Goal: Information Seeking & Learning: Learn about a topic

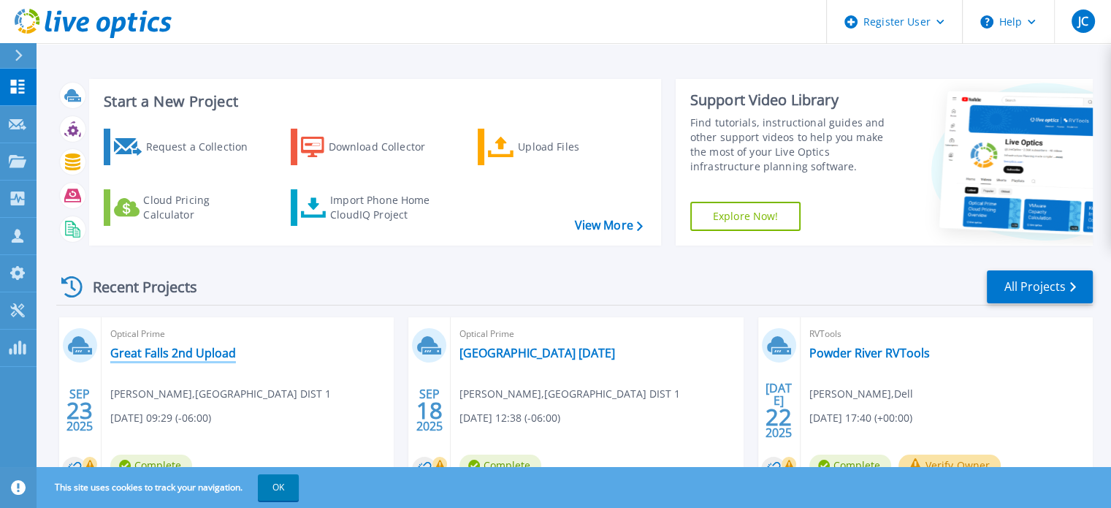
click at [186, 354] on link "Great Falls 2nd Upload" at bounding box center [173, 352] width 126 height 15
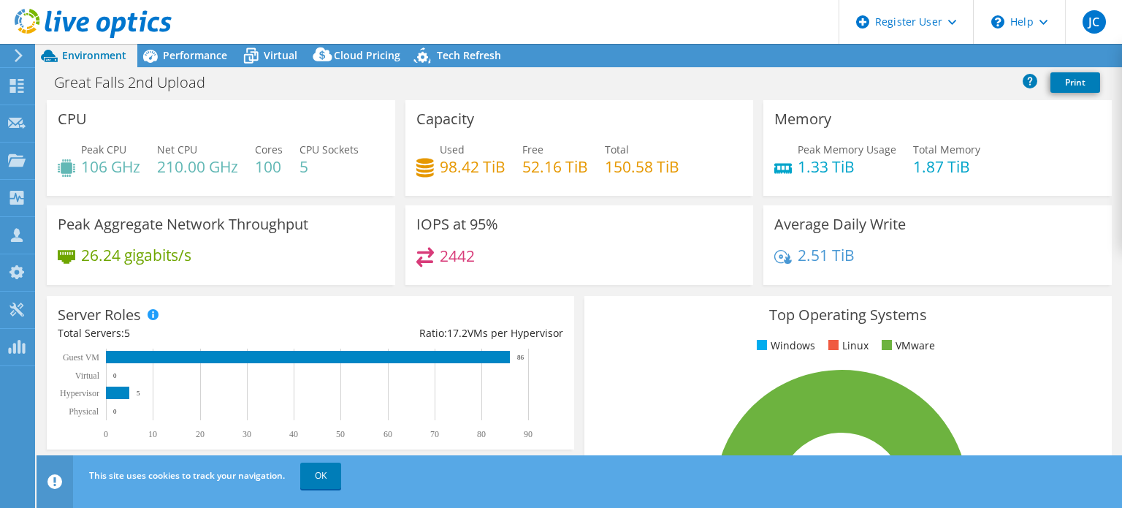
select select "USD"
click at [273, 54] on span "Virtual" at bounding box center [281, 55] width 34 height 14
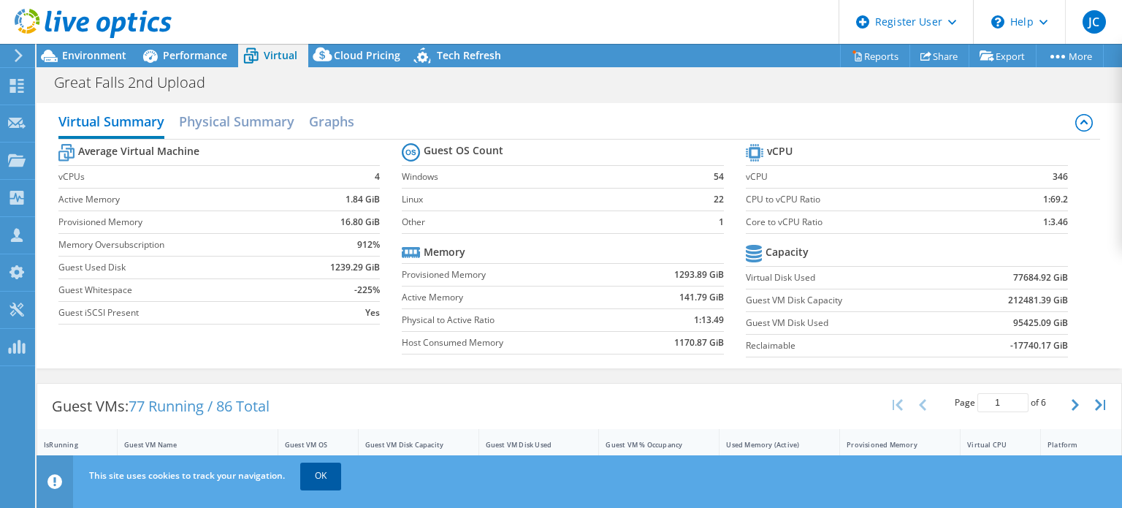
click at [328, 481] on link "OK" at bounding box center [320, 475] width 41 height 26
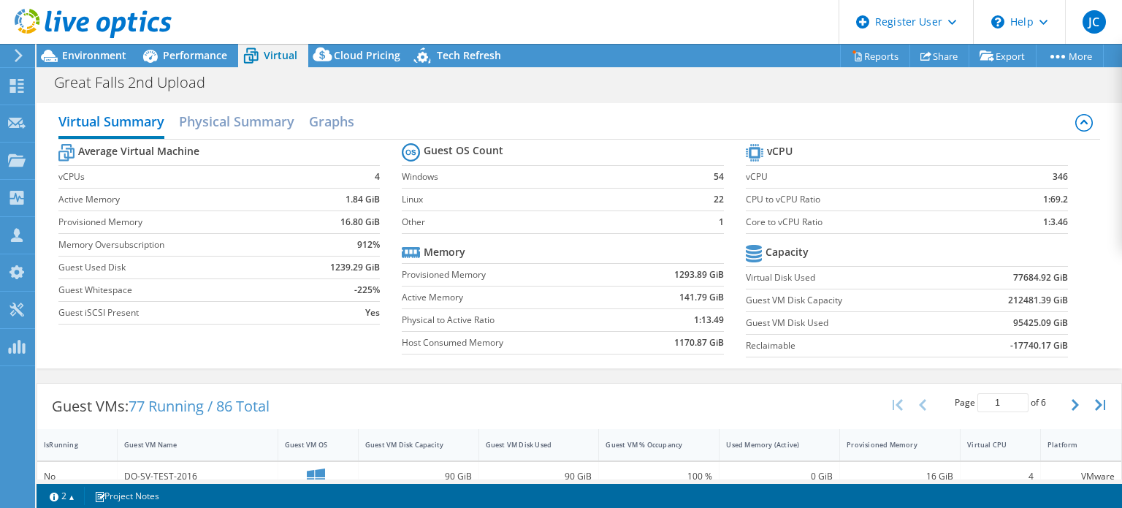
scroll to position [292, 0]
click at [775, 442] on div "Used Memory (Active)" at bounding box center [770, 444] width 89 height 9
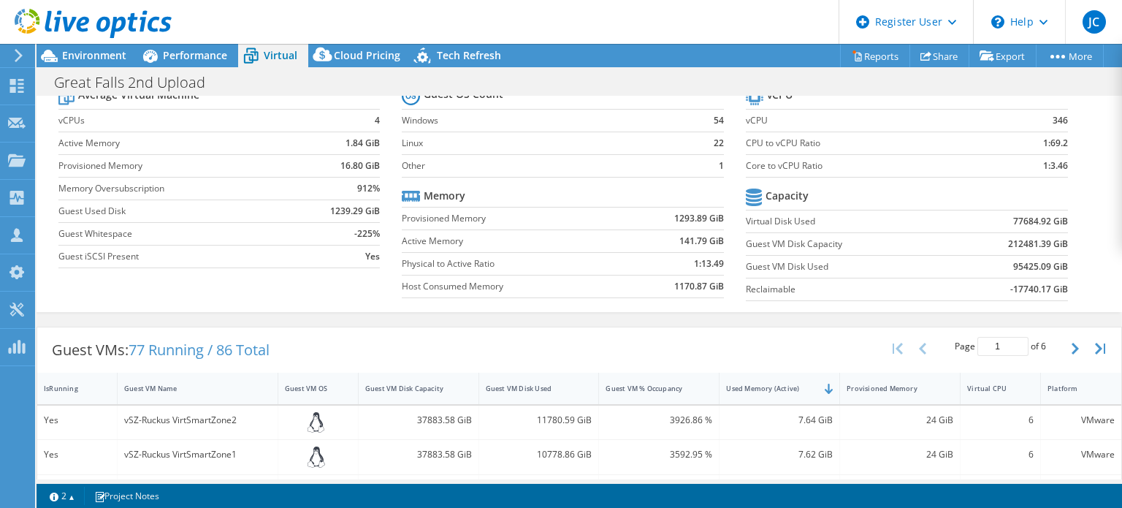
scroll to position [0, 0]
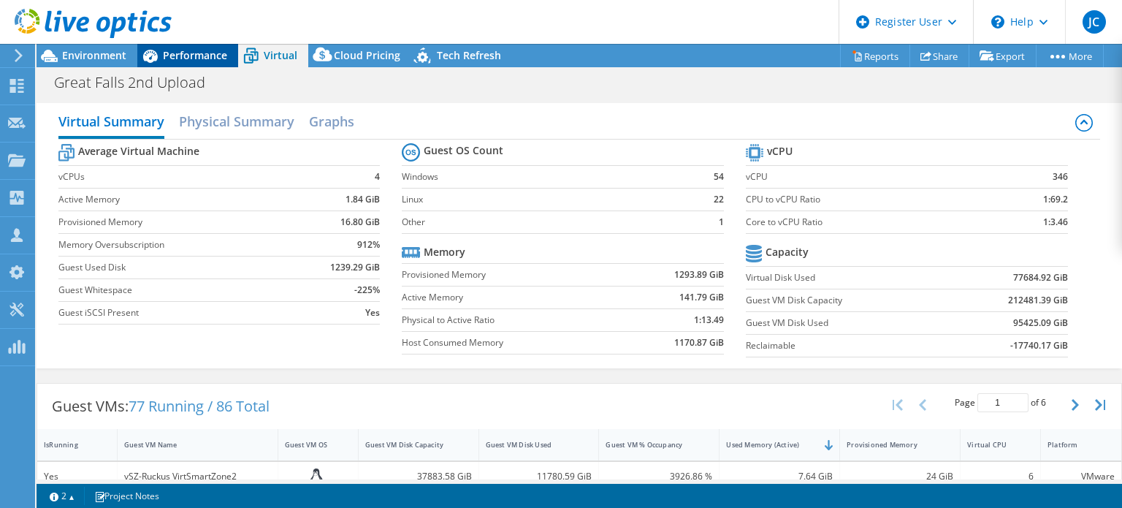
click at [188, 61] on span "Performance" at bounding box center [195, 55] width 64 height 14
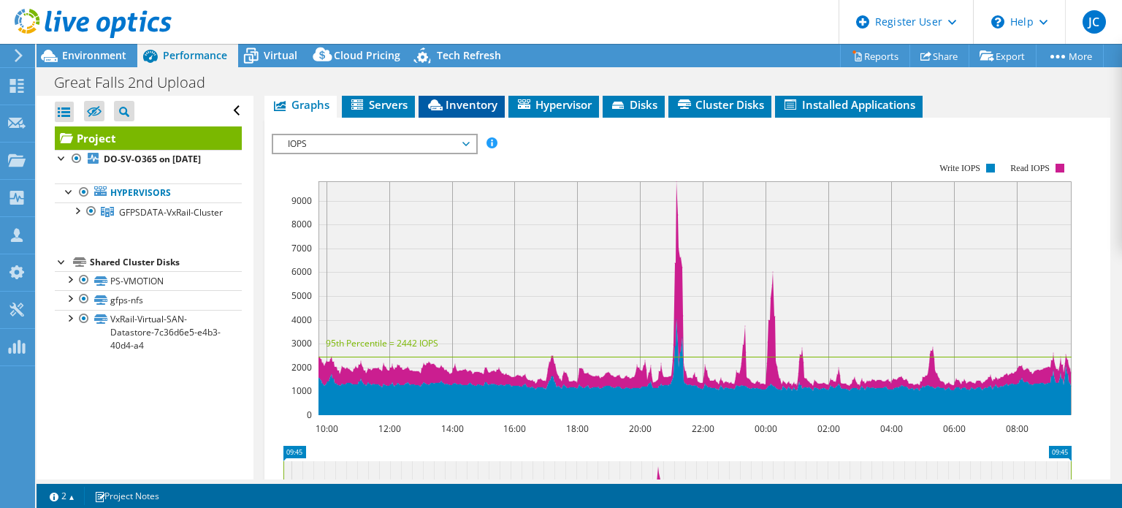
click at [454, 112] on span "Inventory" at bounding box center [462, 104] width 72 height 15
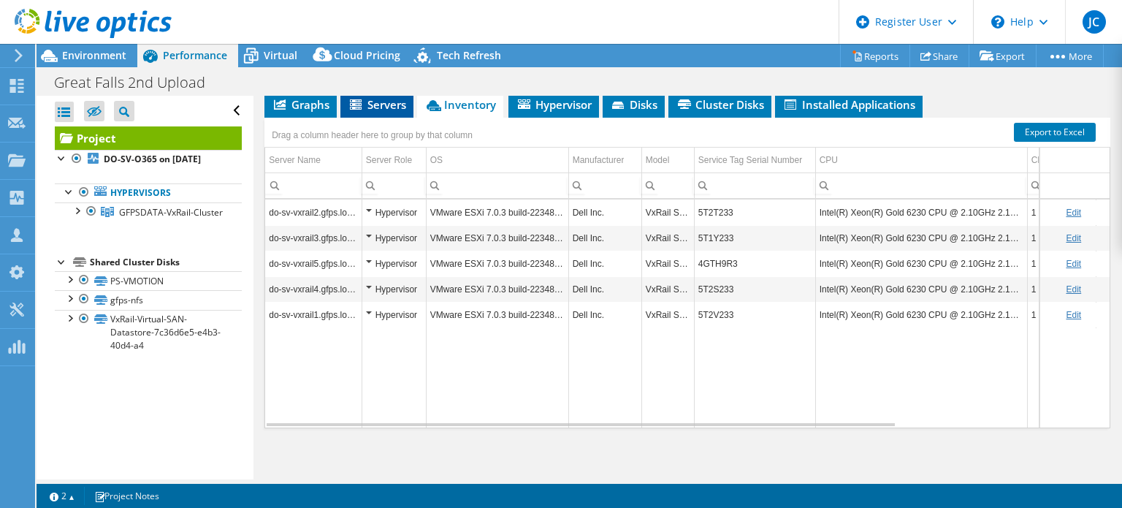
click at [403, 118] on li "Servers" at bounding box center [376, 105] width 73 height 25
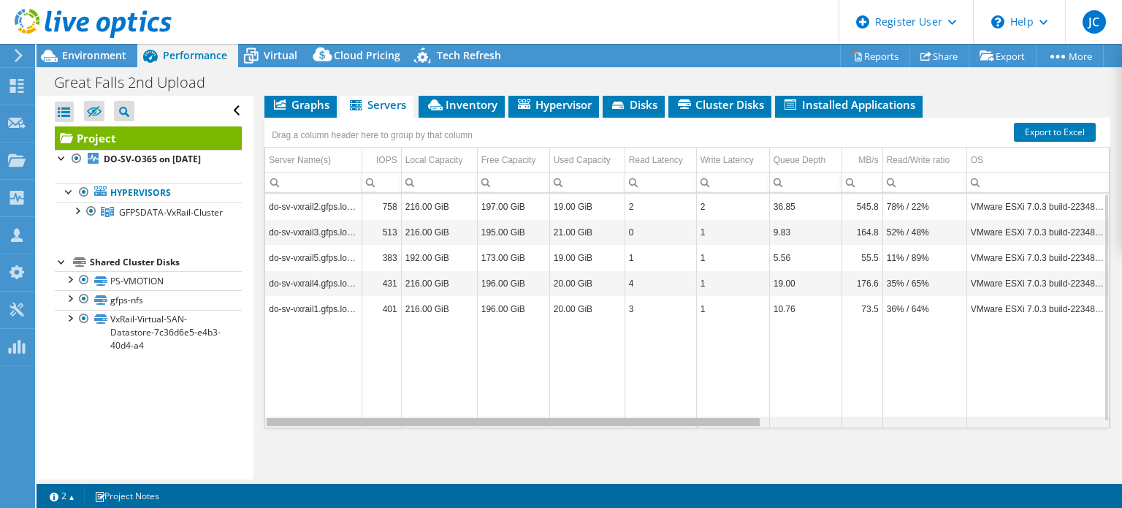
drag, startPoint x: 599, startPoint y: 453, endPoint x: 336, endPoint y: 400, distance: 268.1
click at [336, 400] on body "JC Dell User [PERSON_NAME] [PERSON_NAME][EMAIL_ADDRESS][DOMAIN_NAME] Dell My Pr…" at bounding box center [561, 254] width 1122 height 508
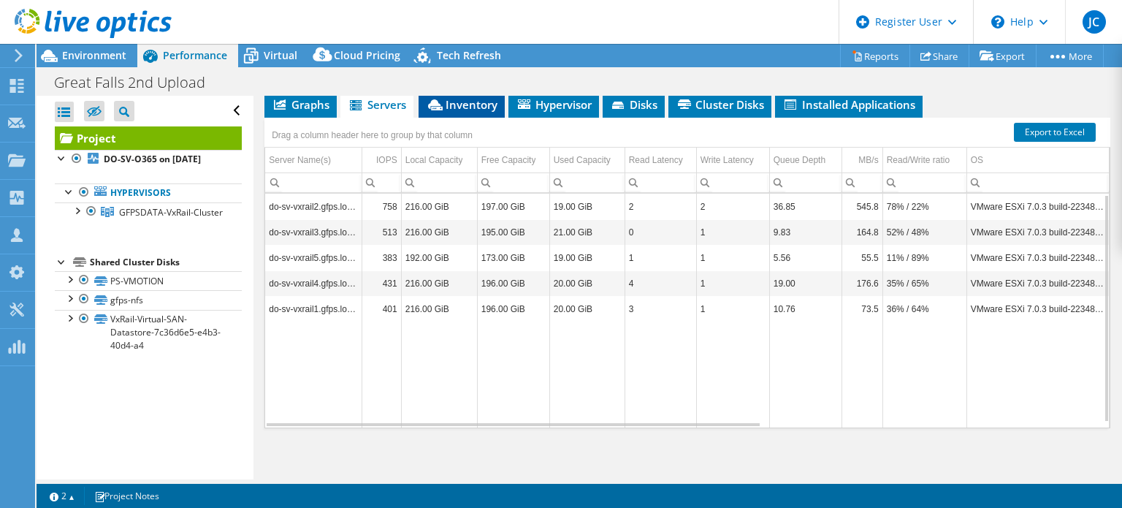
click at [473, 118] on li "Inventory" at bounding box center [461, 105] width 86 height 25
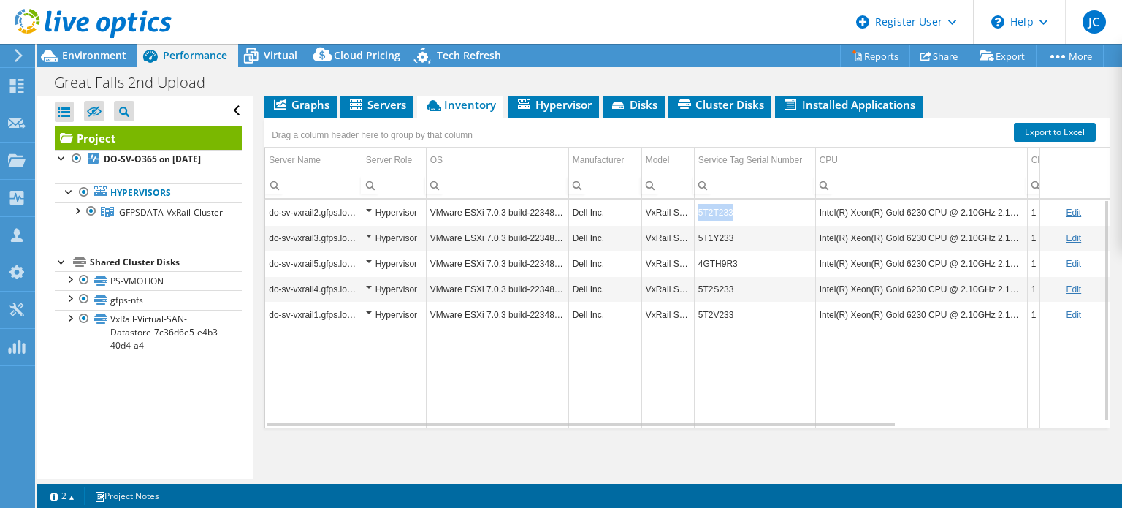
drag, startPoint x: 736, startPoint y: 242, endPoint x: 695, endPoint y: 245, distance: 41.0
click at [695, 225] on td "5T2T233" at bounding box center [754, 212] width 121 height 26
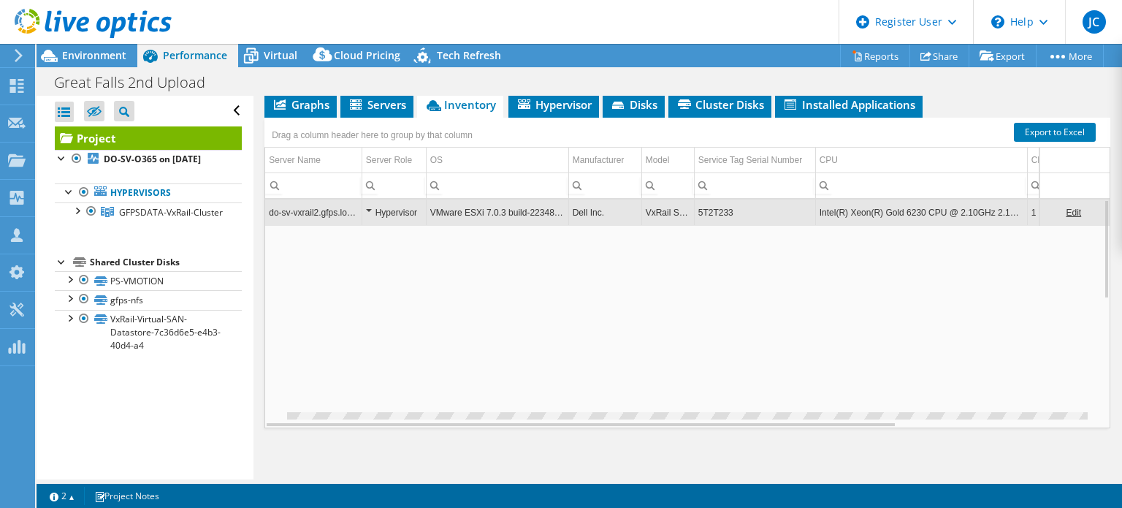
copy td "5T2T233"
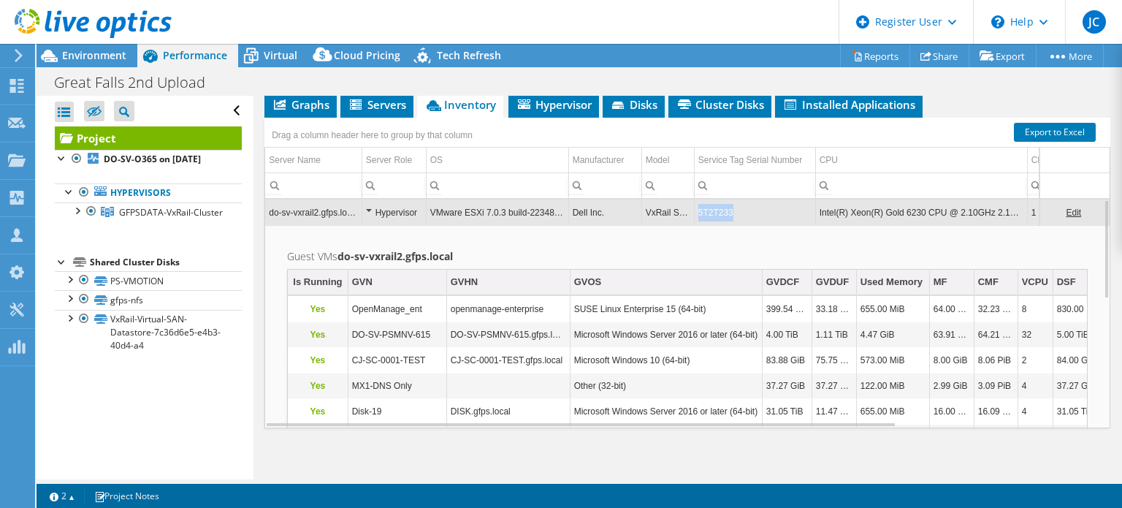
copy td "5T2T233"
drag, startPoint x: 736, startPoint y: 247, endPoint x: 698, endPoint y: 247, distance: 38.0
click at [698, 225] on td "5T2T233" at bounding box center [754, 212] width 121 height 26
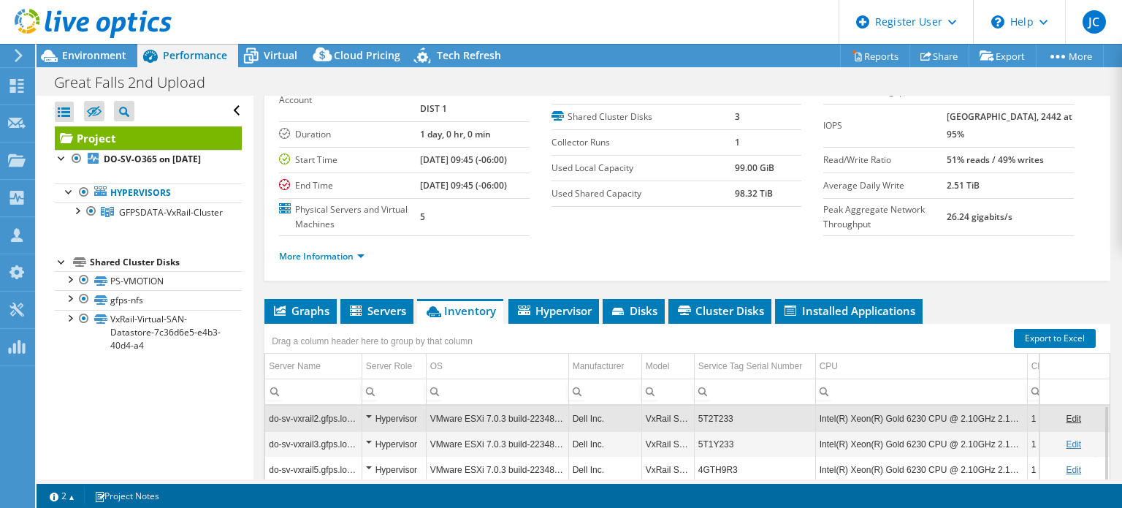
scroll to position [146, 0]
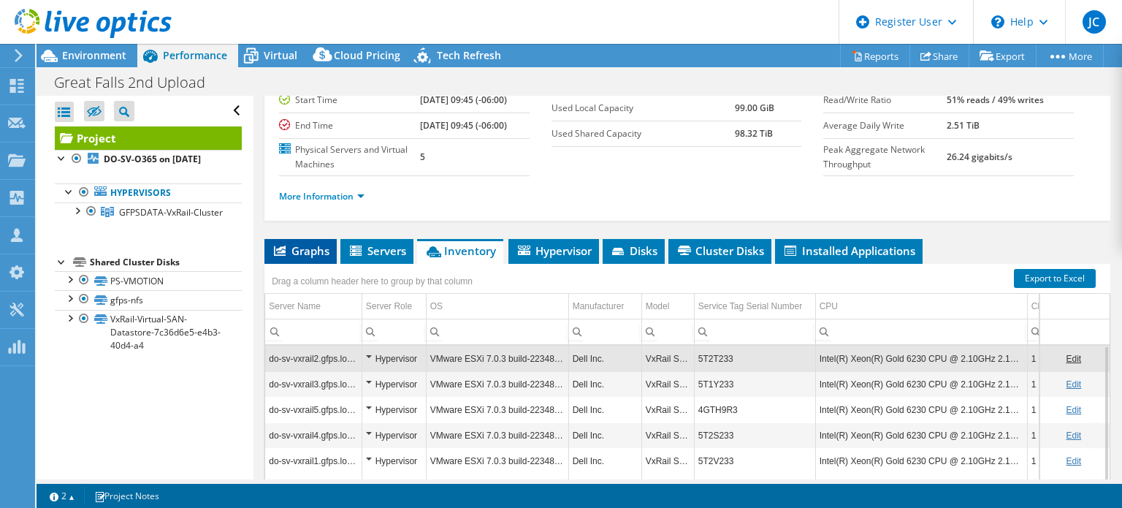
click at [313, 264] on li "Graphs" at bounding box center [300, 251] width 72 height 25
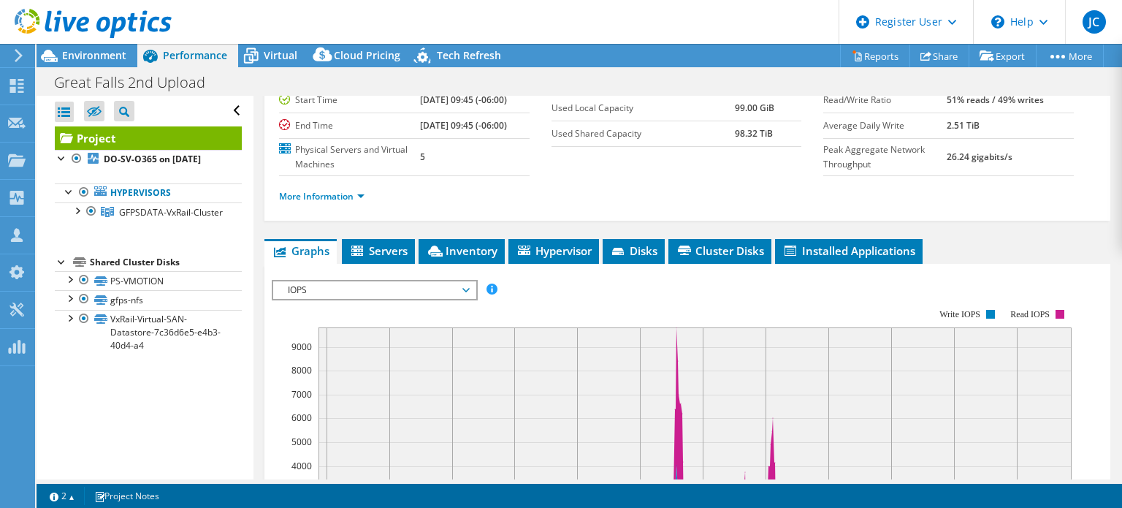
click at [344, 299] on span "IOPS" at bounding box center [374, 290] width 188 height 18
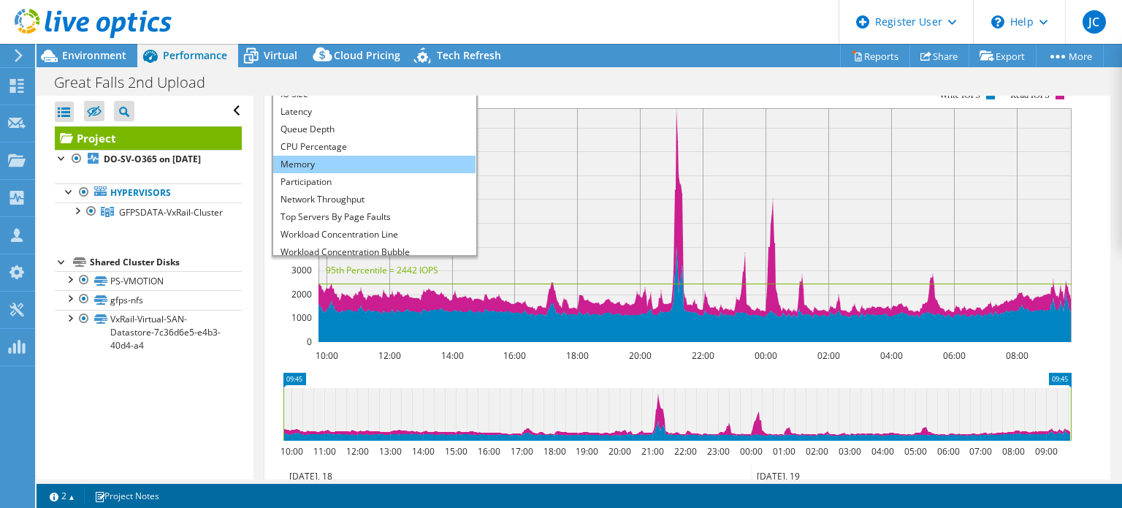
scroll to position [53, 0]
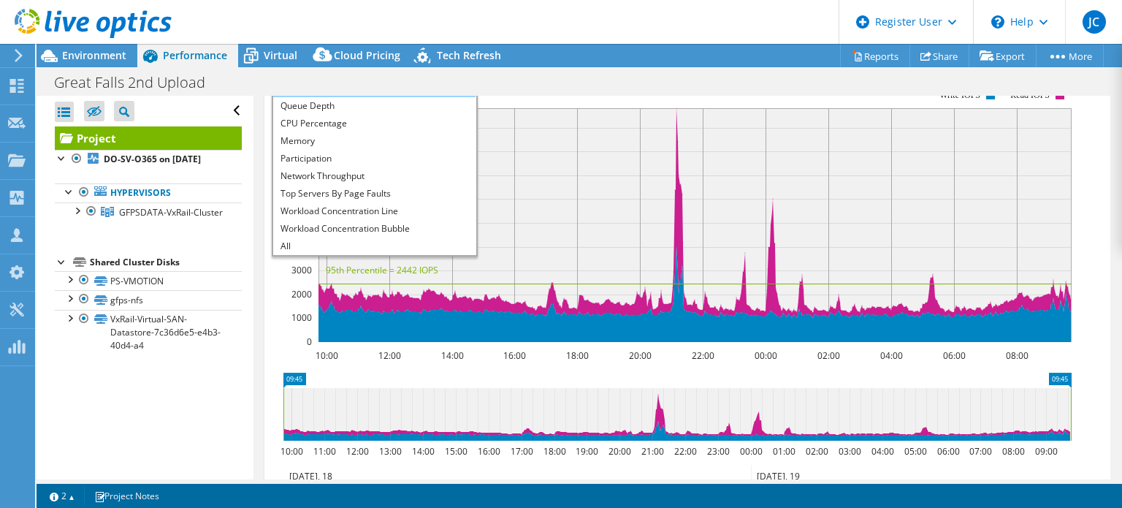
click at [325, 97] on li "Latency" at bounding box center [374, 89] width 202 height 18
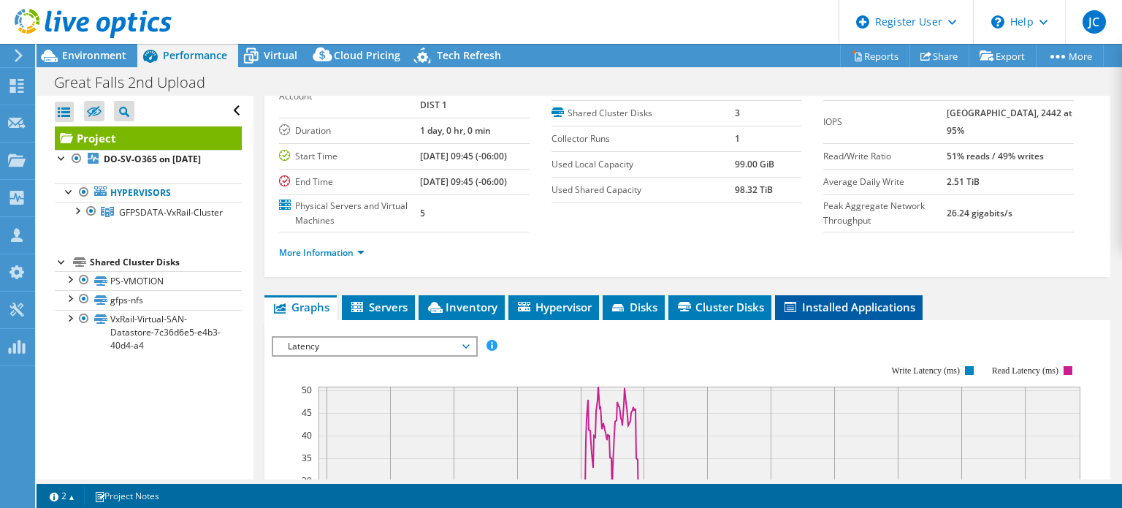
scroll to position [0, 0]
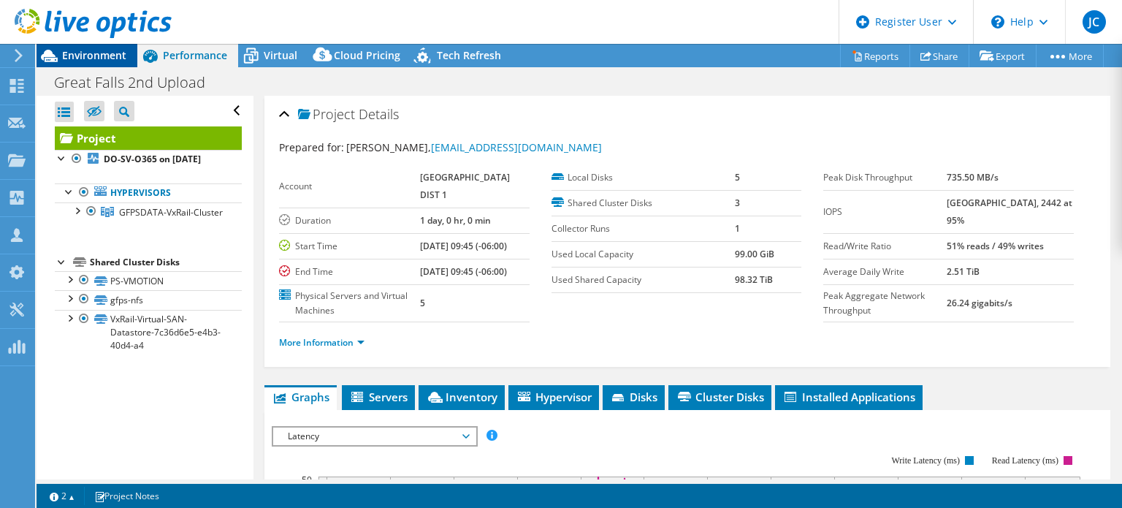
click at [74, 64] on div "Environment" at bounding box center [87, 55] width 101 height 23
